Goal: Task Accomplishment & Management: Use online tool/utility

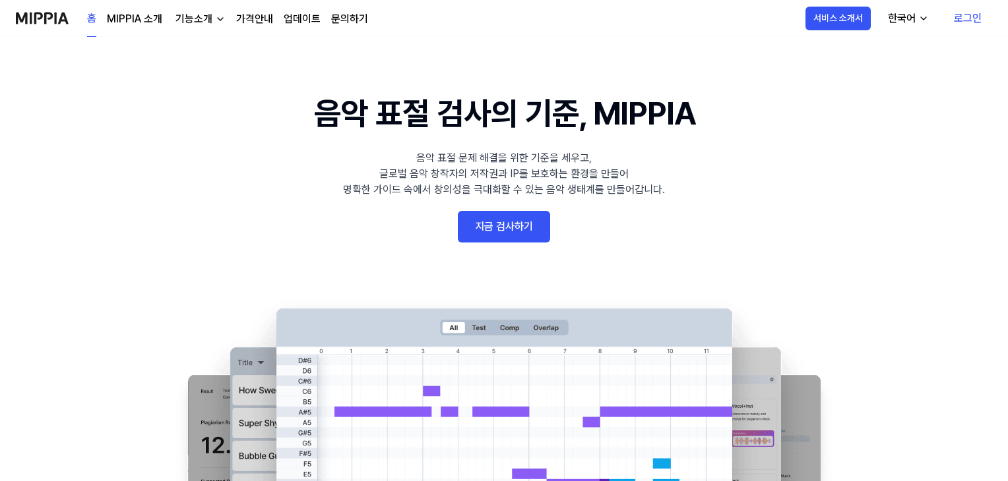
click at [493, 219] on link "지금 검사하기" at bounding box center [504, 227] width 92 height 32
click at [493, 241] on link "지금 검사하기" at bounding box center [504, 227] width 92 height 32
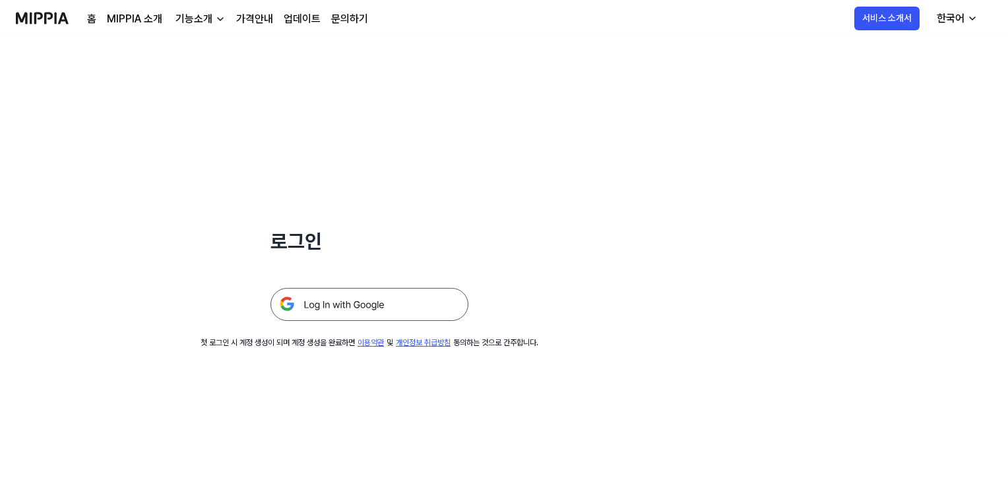
click at [417, 318] on img at bounding box center [369, 304] width 198 height 33
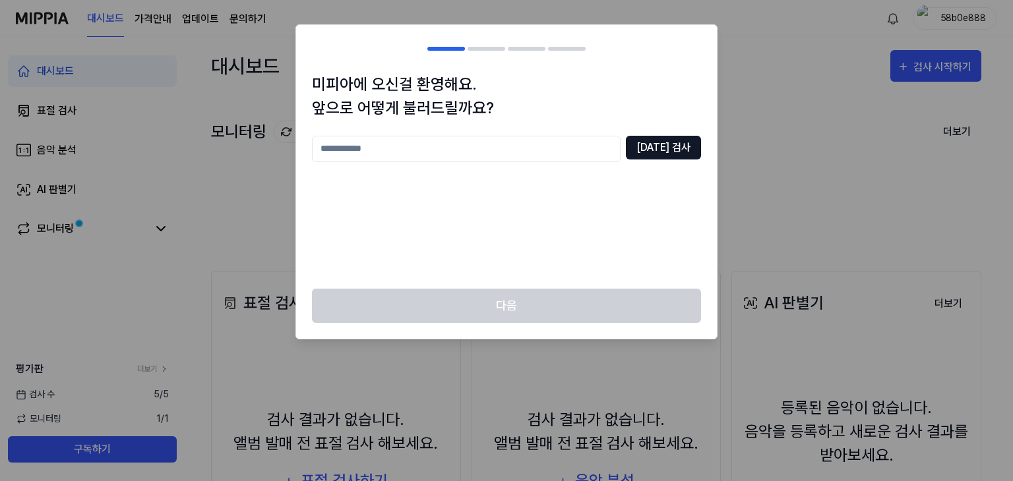
click at [670, 148] on button "[DATE] 검사" at bounding box center [663, 148] width 75 height 24
click at [577, 159] on input "text" at bounding box center [466, 149] width 309 height 26
click at [660, 154] on button "[DATE] 검사" at bounding box center [663, 148] width 75 height 24
click at [538, 158] on input "*" at bounding box center [466, 149] width 309 height 26
type input "**"
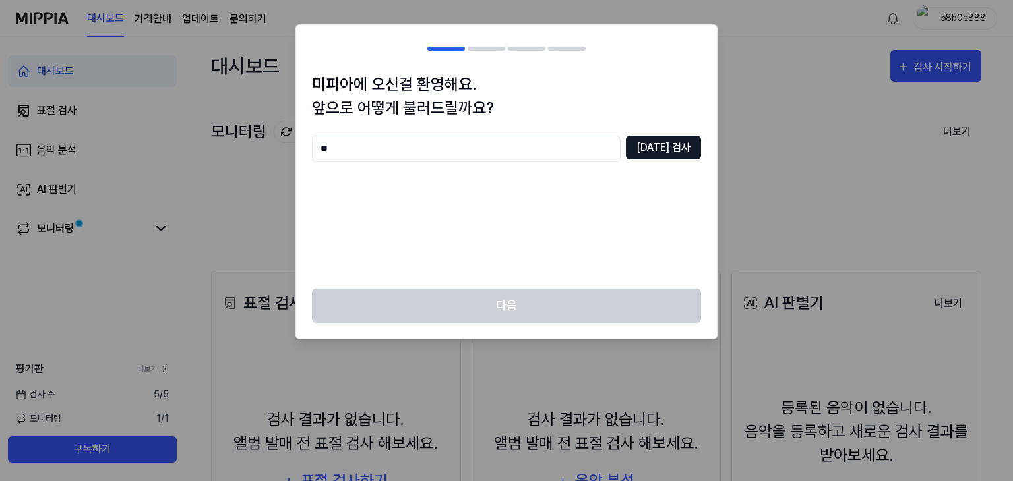
click at [641, 146] on button "[DATE] 검사" at bounding box center [663, 148] width 75 height 24
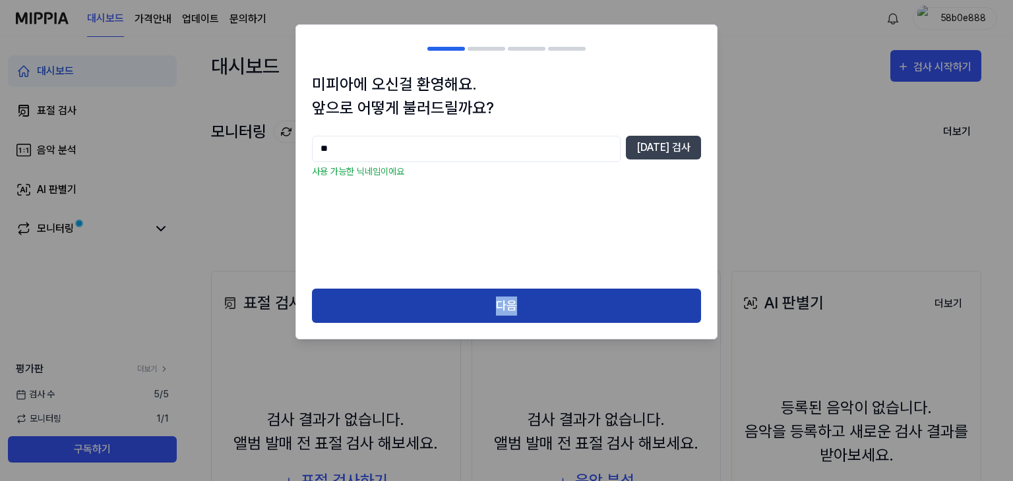
drag, startPoint x: 545, startPoint y: 287, endPoint x: 540, endPoint y: 303, distance: 16.9
click at [540, 303] on div "미피아에 오신걸 환영해요. 앞으로 어떻게 불러드릴까요? ** [DATE] 검사 사용 가능한 닉네임이에요 다음" at bounding box center [506, 182] width 422 height 316
click at [540, 303] on button "다음" at bounding box center [506, 306] width 389 height 35
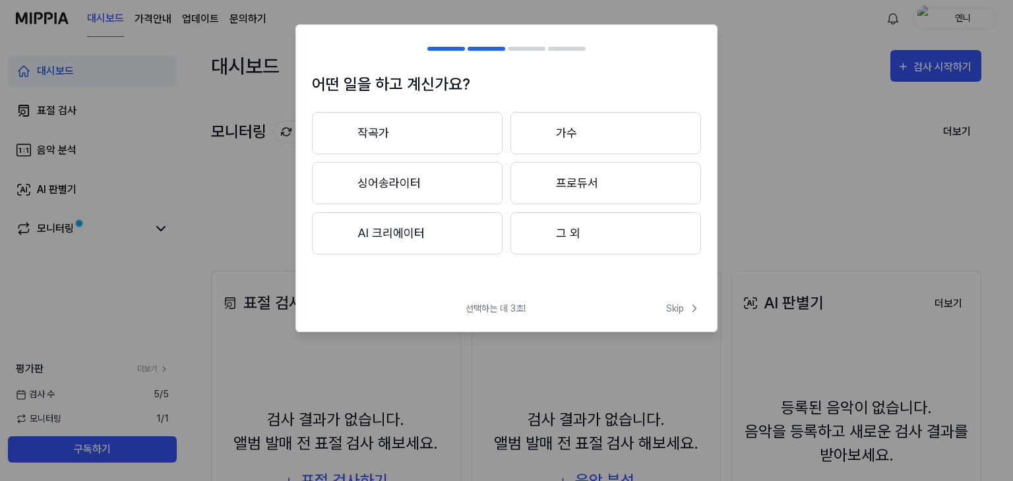
click at [613, 228] on button "그 외" at bounding box center [606, 233] width 191 height 42
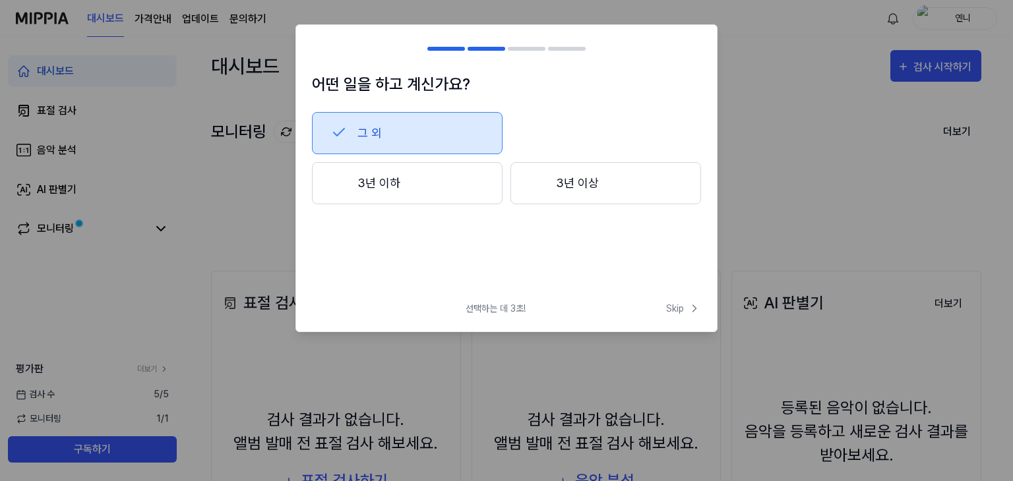
click at [662, 307] on div "선택하는 데 3초! Skip" at bounding box center [506, 317] width 421 height 30
click at [665, 307] on button "Skip" at bounding box center [683, 309] width 38 height 14
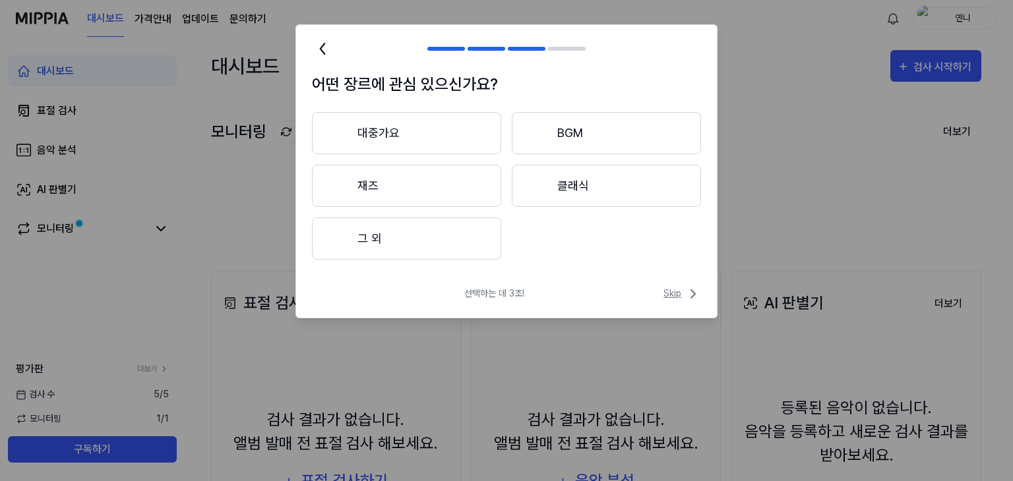
click at [691, 295] on icon at bounding box center [693, 294] width 16 height 16
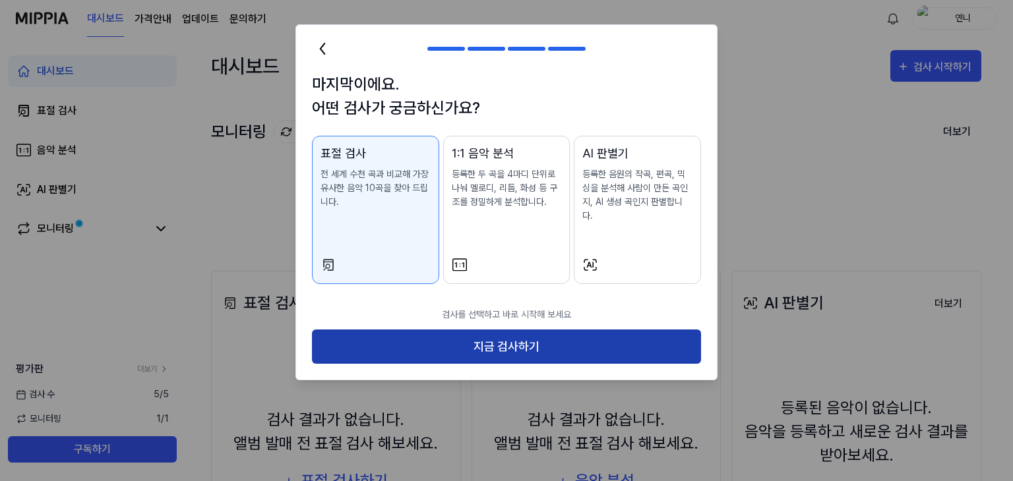
click at [642, 336] on button "지금 검사하기" at bounding box center [506, 347] width 389 height 35
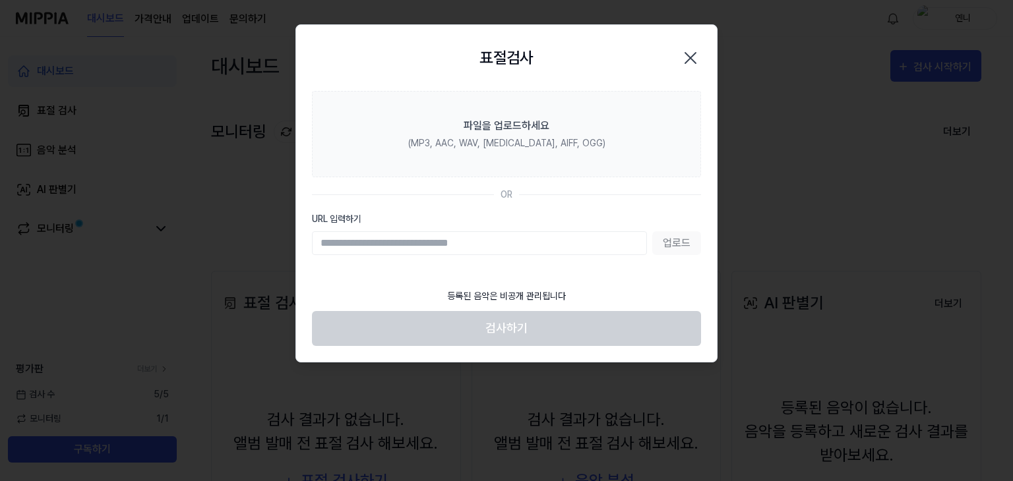
click at [402, 243] on input "URL 입력하기" at bounding box center [479, 244] width 335 height 24
click at [470, 237] on input "URL 입력하기" at bounding box center [479, 244] width 335 height 24
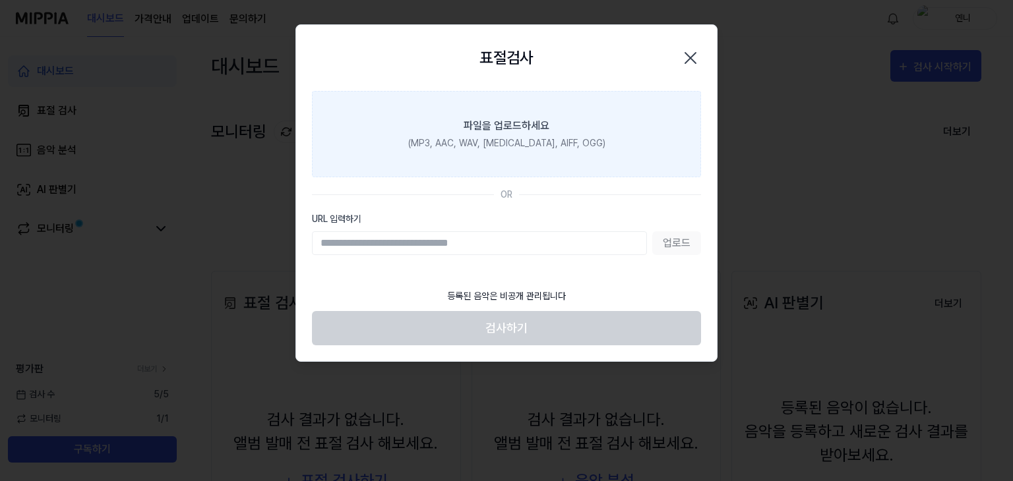
drag, startPoint x: 470, startPoint y: 237, endPoint x: 580, endPoint y: 154, distance: 137.6
click at [580, 154] on section "파일을 업로드하세요 (MP3, AAC, WAV, [MEDICAL_DATA], AIFF, OGG) OR URL 입력하기 업로드" at bounding box center [506, 186] width 421 height 191
click at [580, 154] on label "파일을 업로드하세요 (MP3, AAC, WAV, [MEDICAL_DATA], AIFF, OGG)" at bounding box center [506, 134] width 389 height 86
click at [0, 0] on input "파일을 업로드하세요 (MP3, AAC, WAV, [MEDICAL_DATA], AIFF, OGG)" at bounding box center [0, 0] width 0 height 0
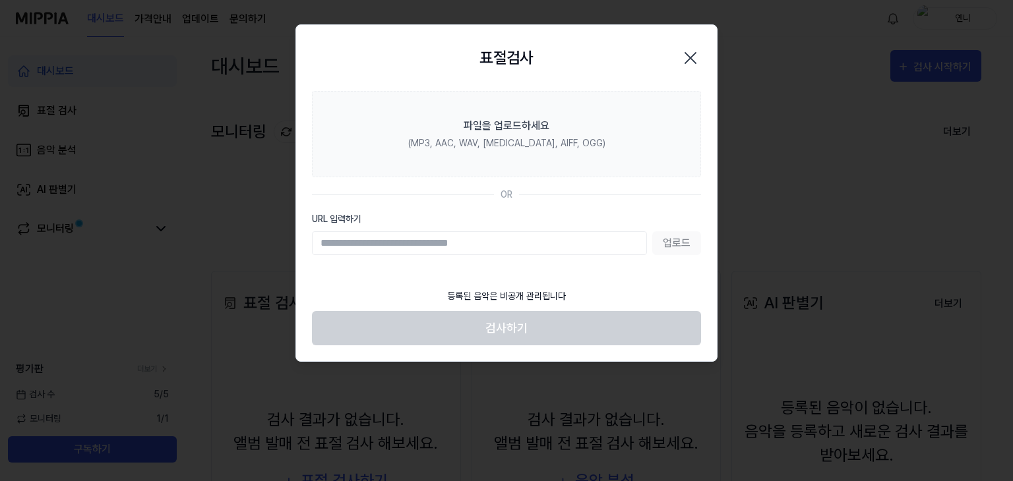
click at [685, 53] on icon "button" at bounding box center [690, 57] width 21 height 21
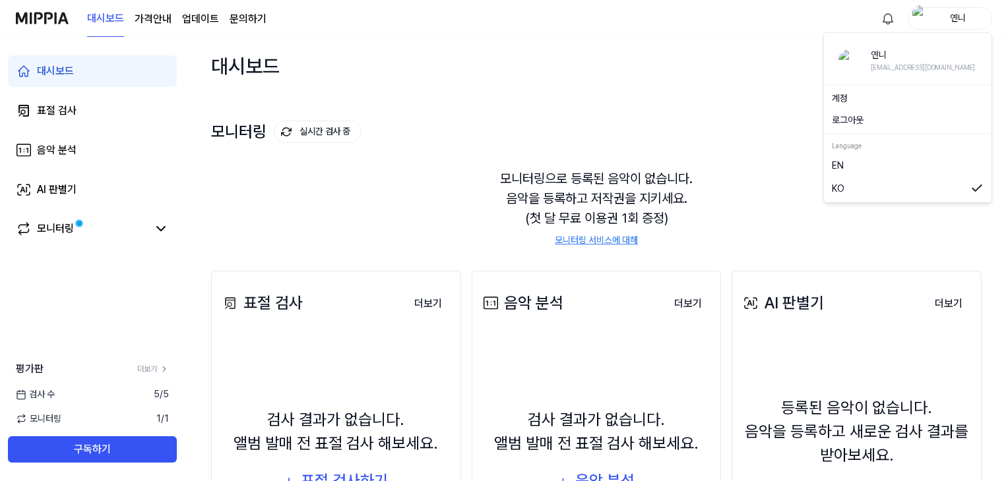
click at [958, 19] on div "옌니" at bounding box center [957, 18] width 51 height 15
click at [881, 114] on button "로그아웃" at bounding box center [908, 120] width 152 height 14
